Goal: Obtain resource: Download file/media

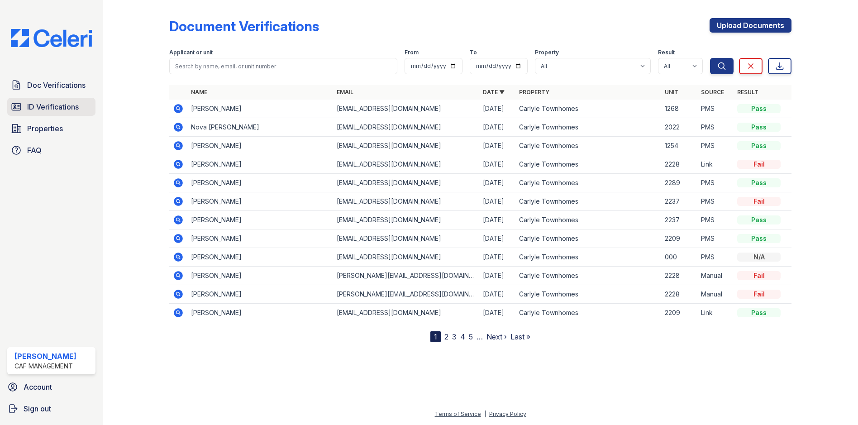
click at [67, 106] on span "ID Verifications" at bounding box center [53, 106] width 52 height 11
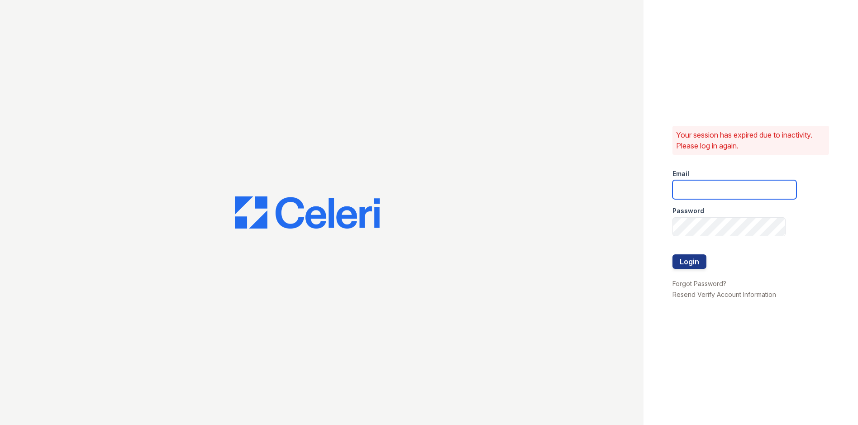
type input "townhomes.am@cafmanagement.com"
click at [696, 265] on button "Login" at bounding box center [689, 261] width 34 height 14
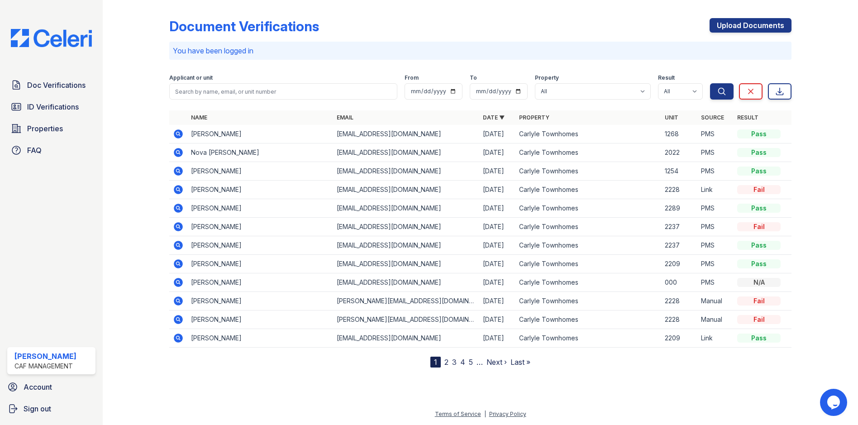
click at [180, 132] on icon at bounding box center [178, 133] width 9 height 9
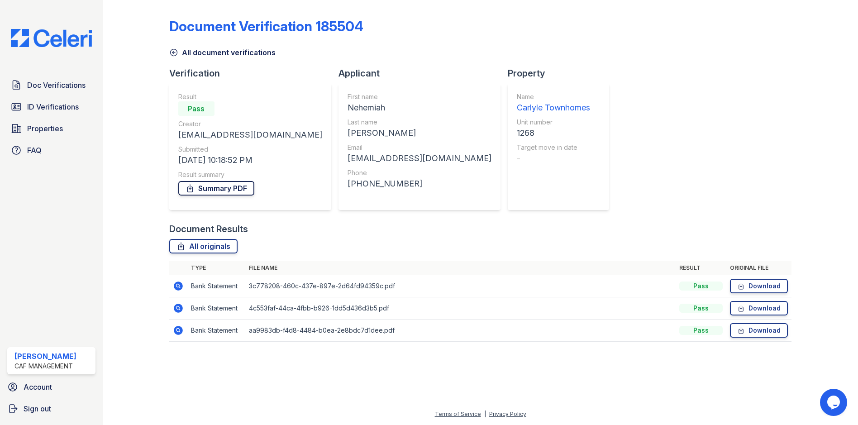
click at [224, 187] on link "Summary PDF" at bounding box center [216, 188] width 76 height 14
